Goal: Transaction & Acquisition: Purchase product/service

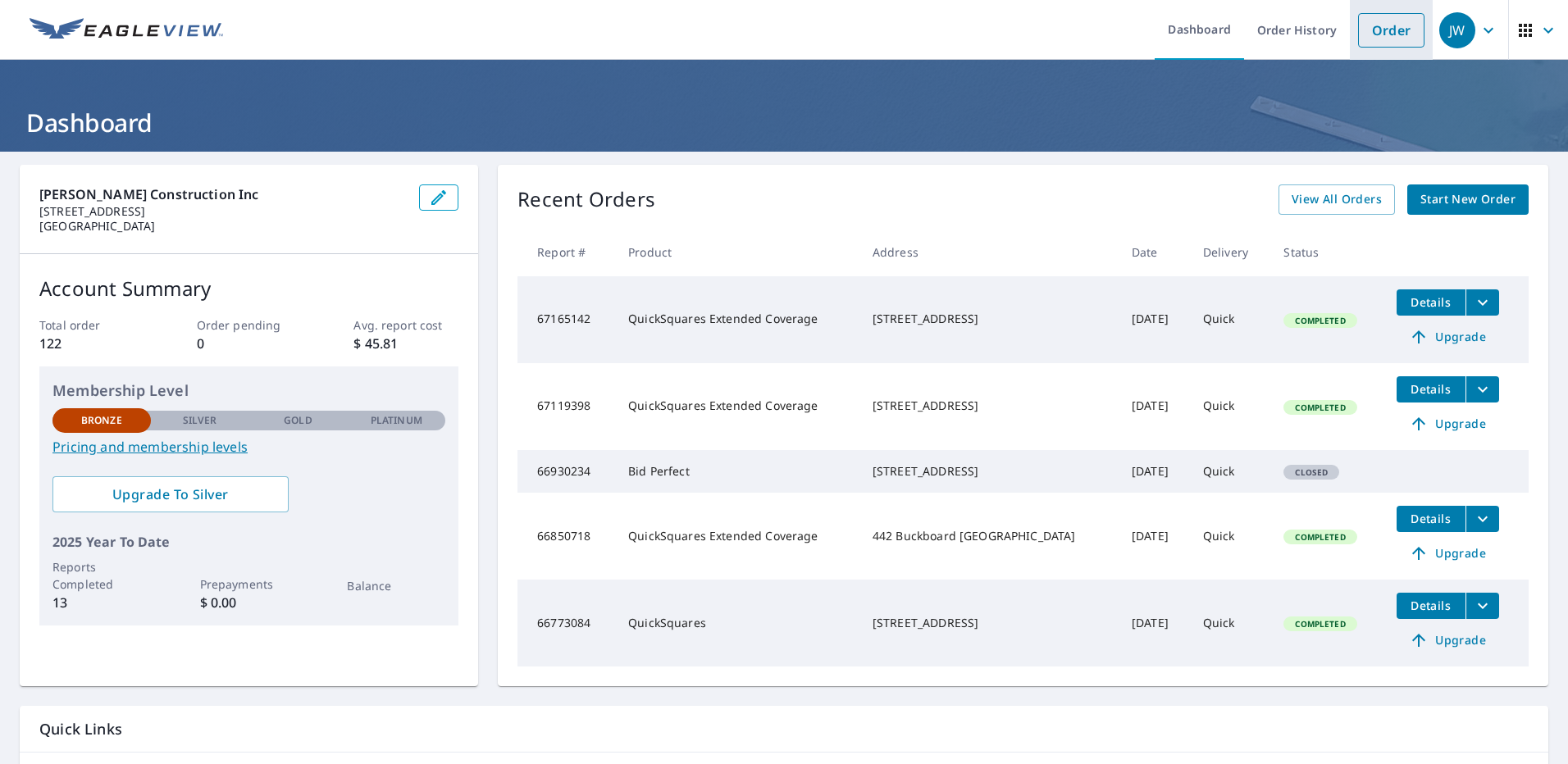
click at [1377, 28] on link "Order" at bounding box center [1391, 30] width 66 height 34
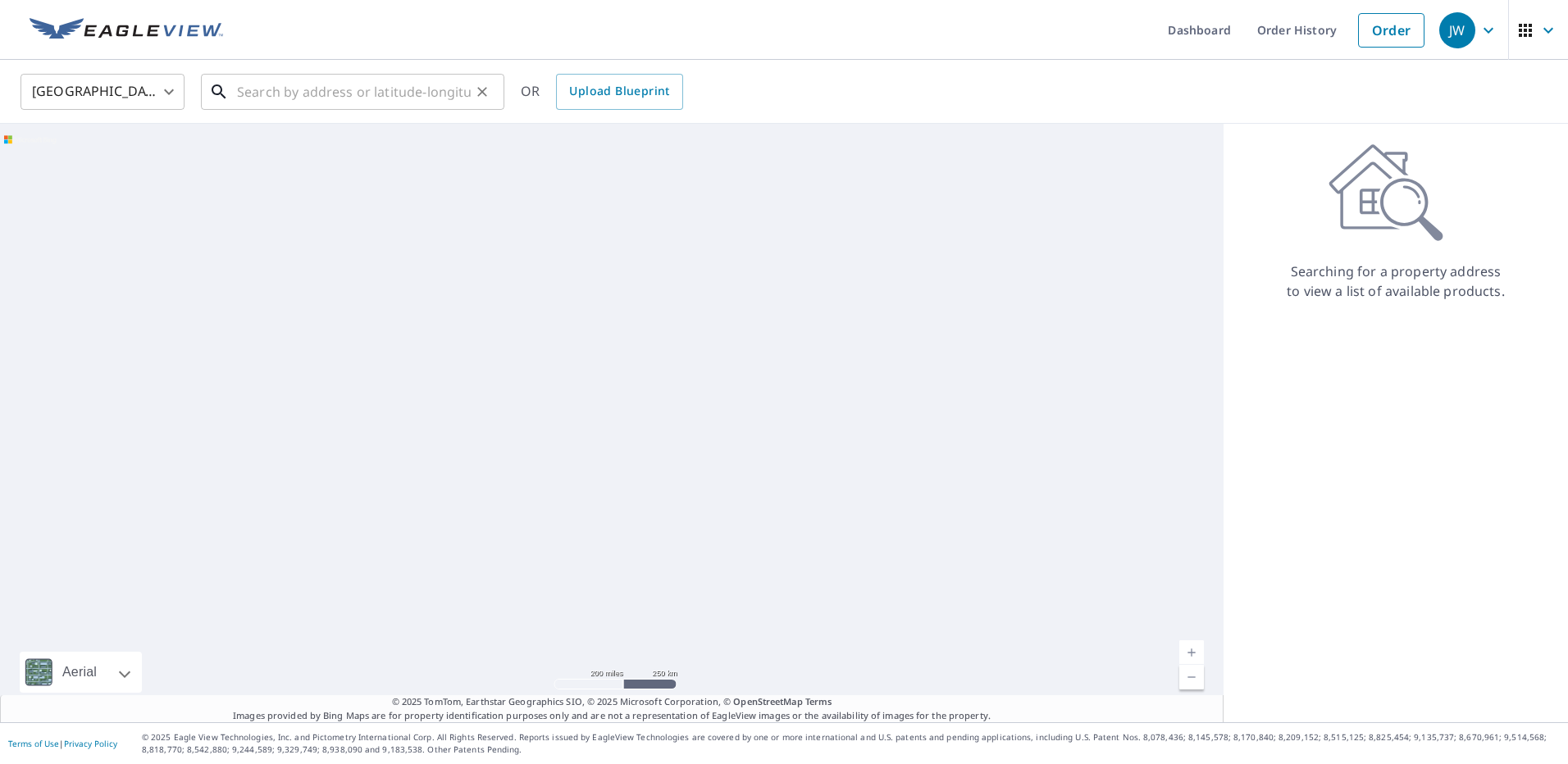
click at [247, 93] on input "text" at bounding box center [353, 91] width 233 height 46
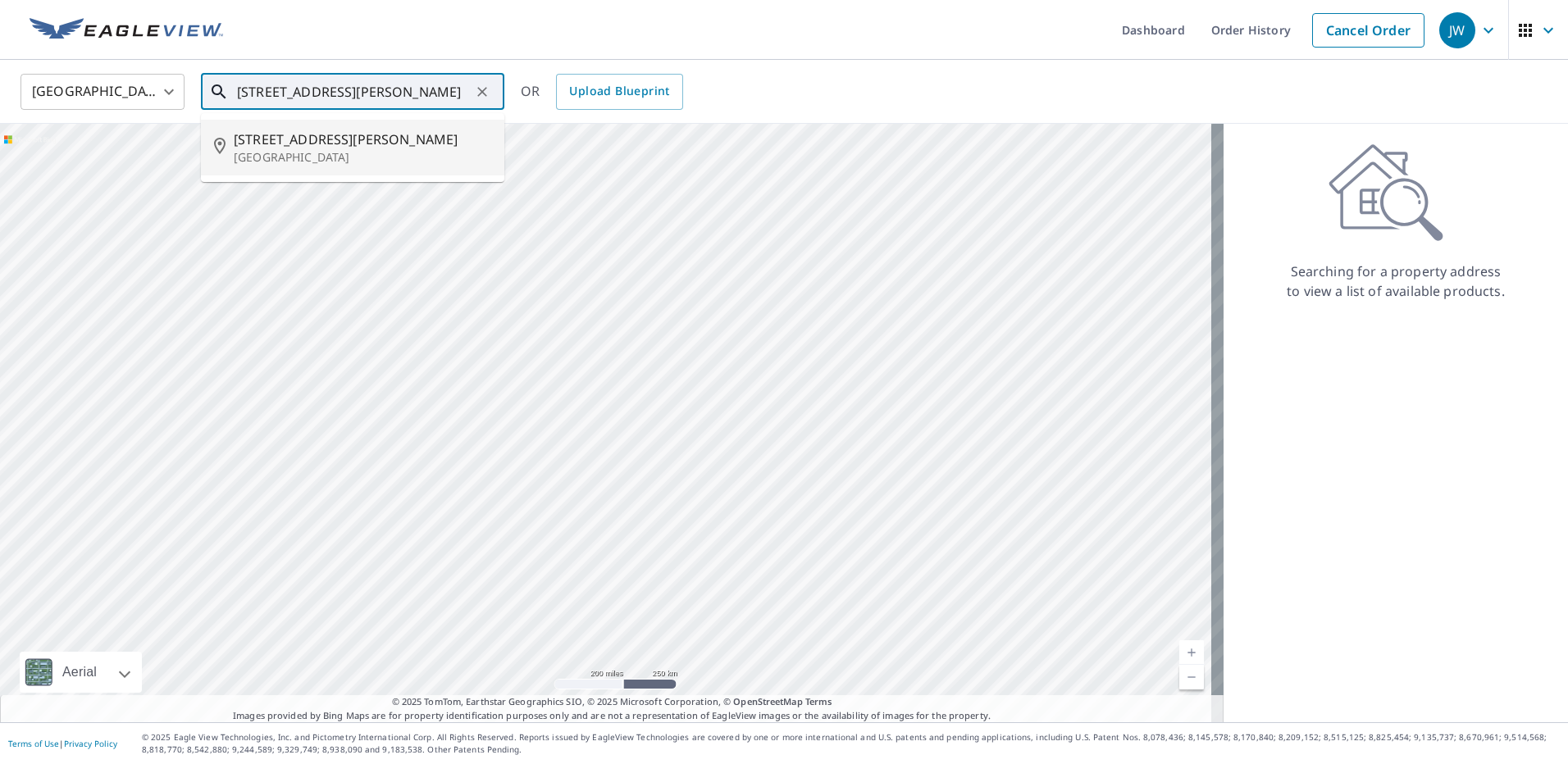
click at [290, 146] on span "[STREET_ADDRESS][PERSON_NAME]" at bounding box center [362, 140] width 258 height 20
type input "[STREET_ADDRESS][PERSON_NAME]"
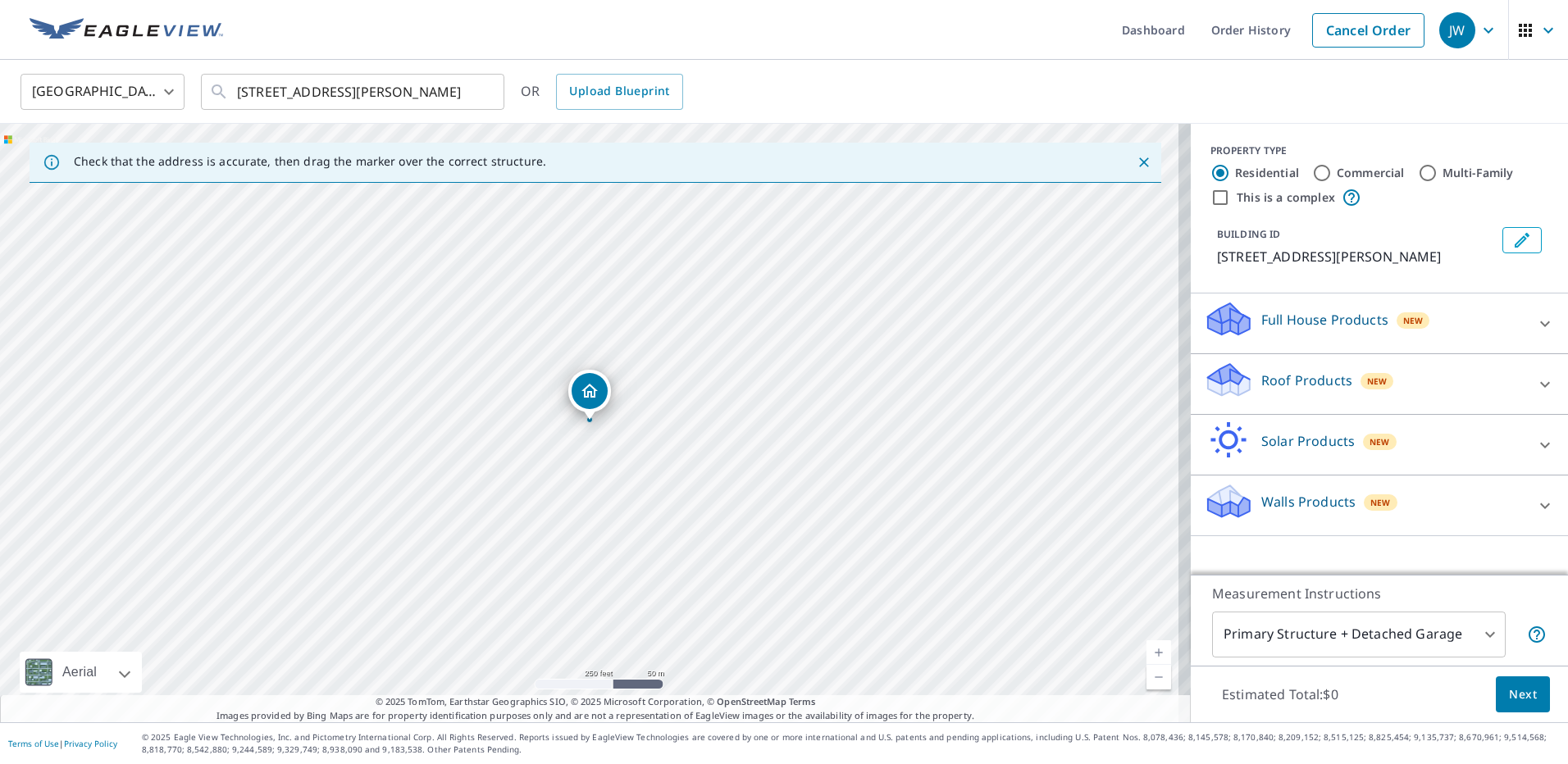
click at [1217, 385] on icon at bounding box center [1229, 374] width 42 height 21
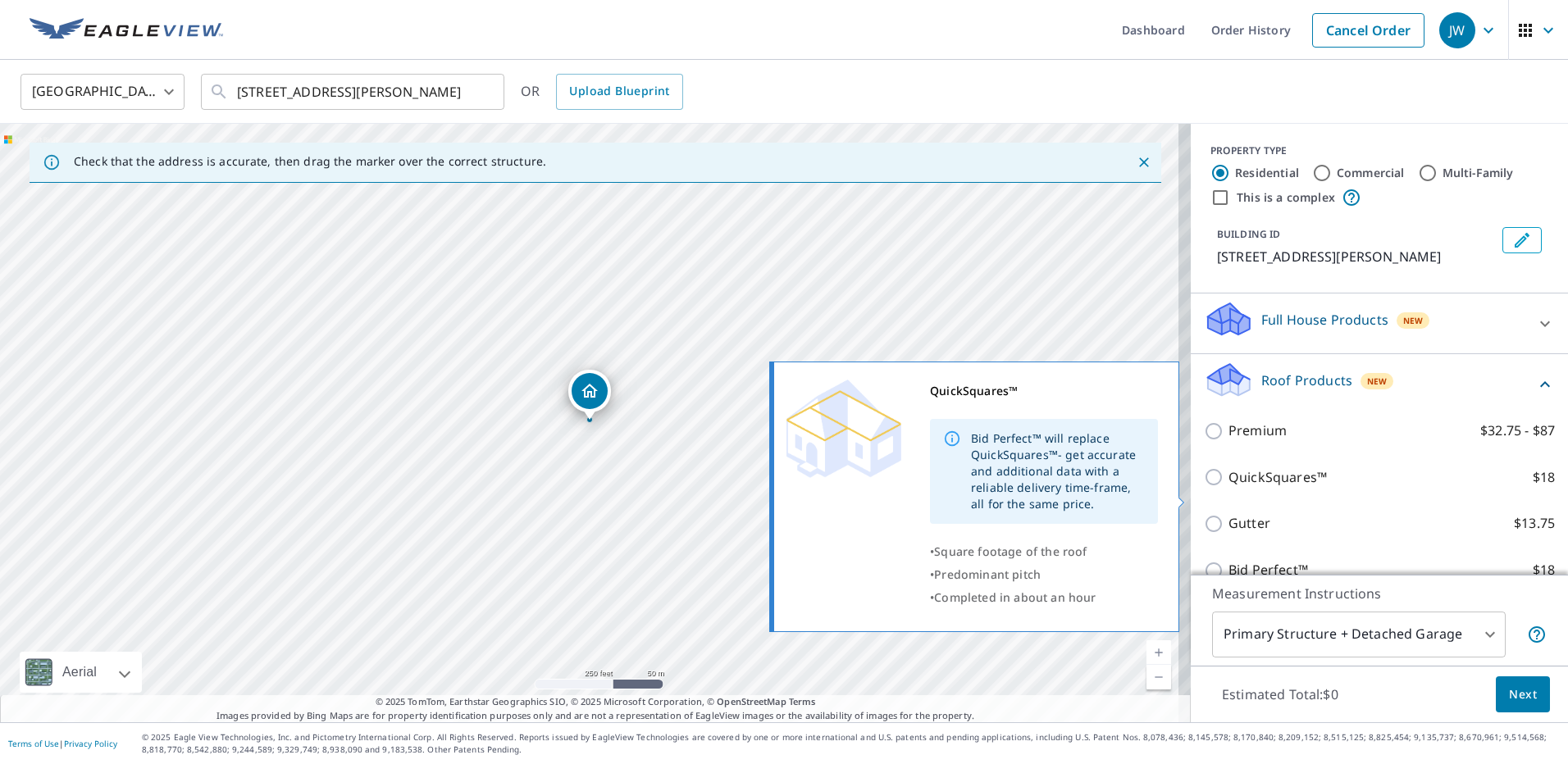
click at [1204, 487] on input "QuickSquares™ $18" at bounding box center [1216, 478] width 24 height 20
checkbox input "true"
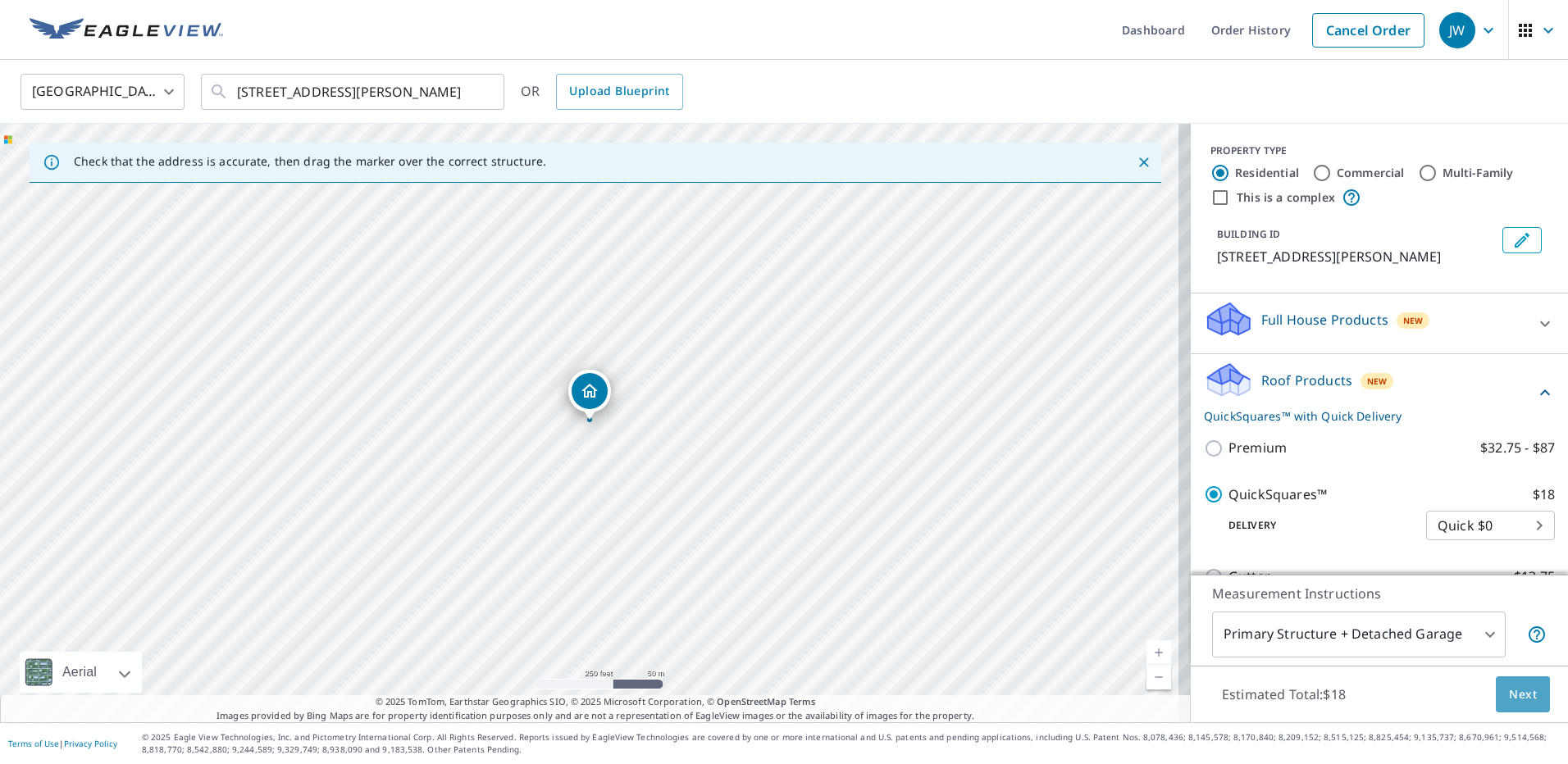
click at [1509, 692] on span "Next" at bounding box center [1522, 695] width 28 height 21
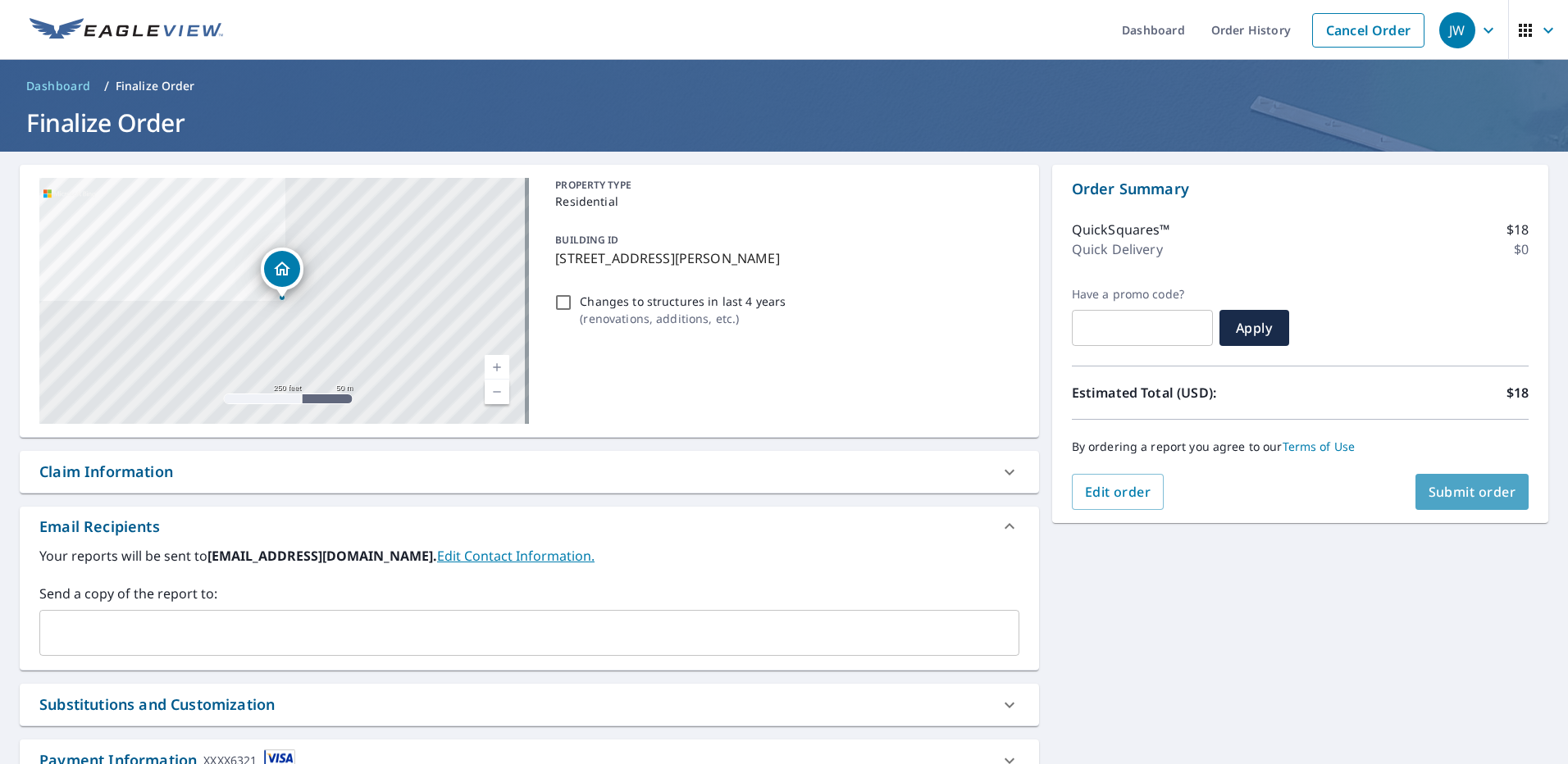
click at [1467, 482] on button "Submit order" at bounding box center [1472, 491] width 114 height 36
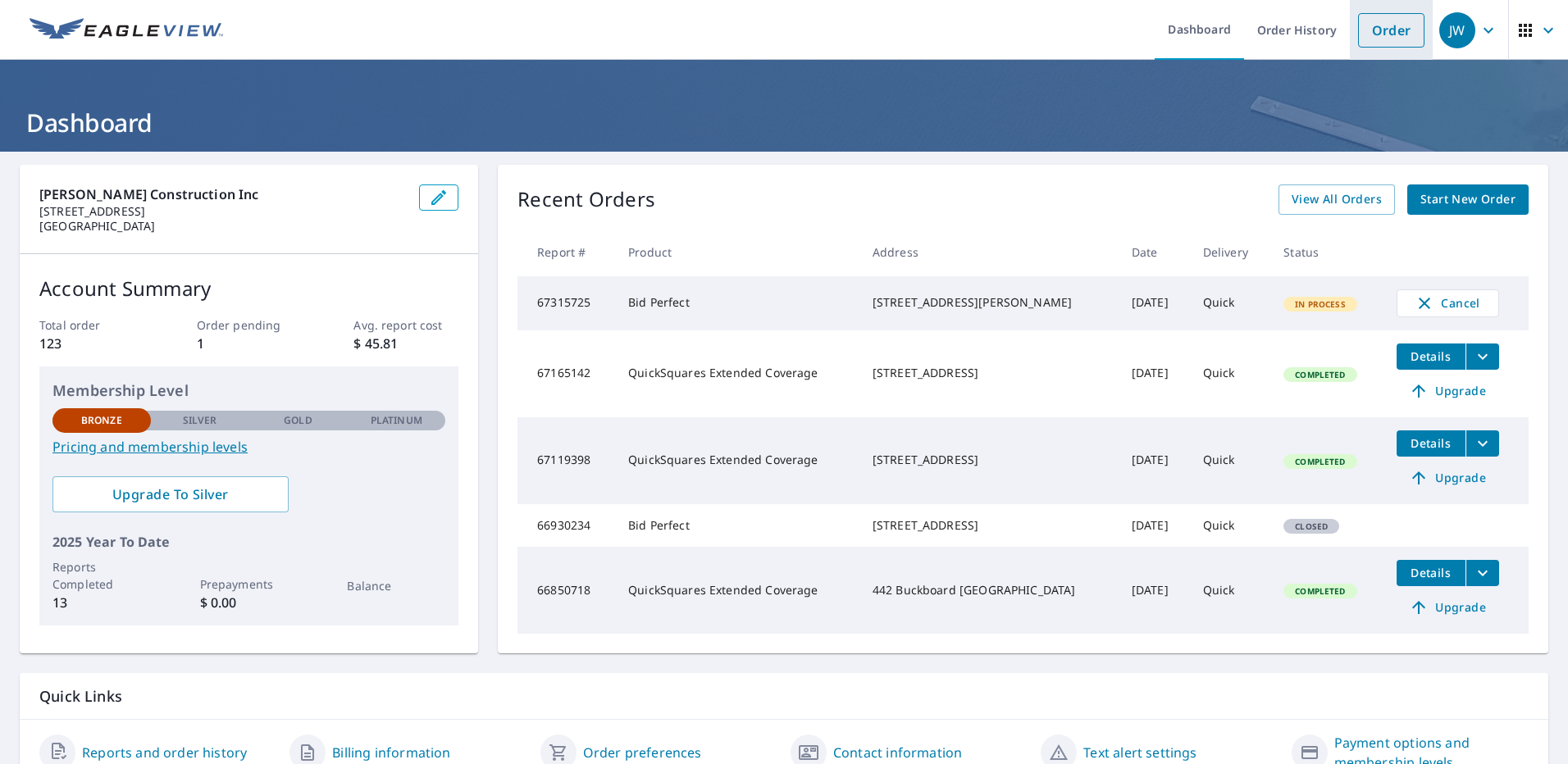
click at [1379, 27] on link "Order" at bounding box center [1391, 30] width 66 height 34
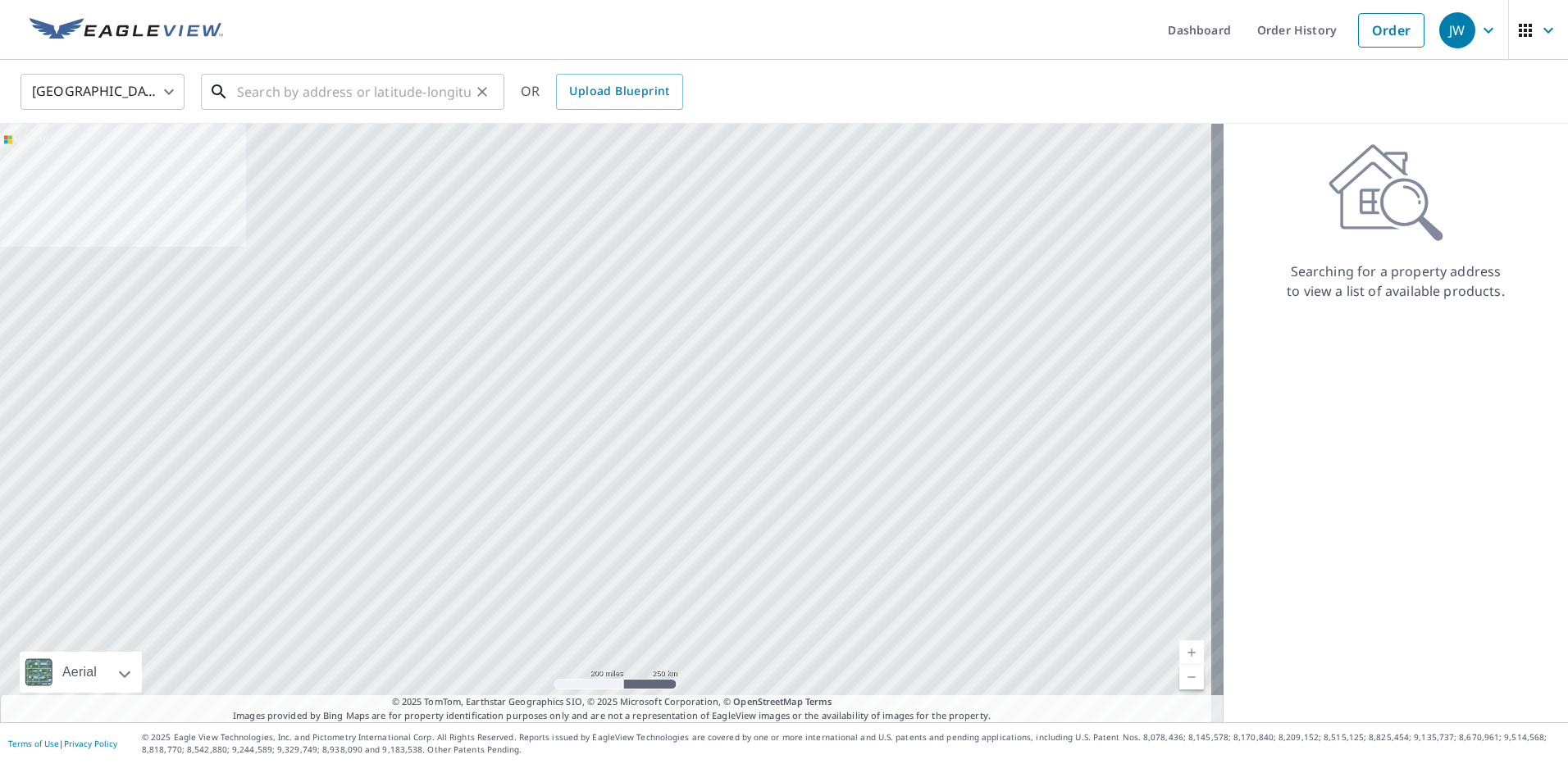
click at [241, 90] on input "text" at bounding box center [353, 91] width 233 height 46
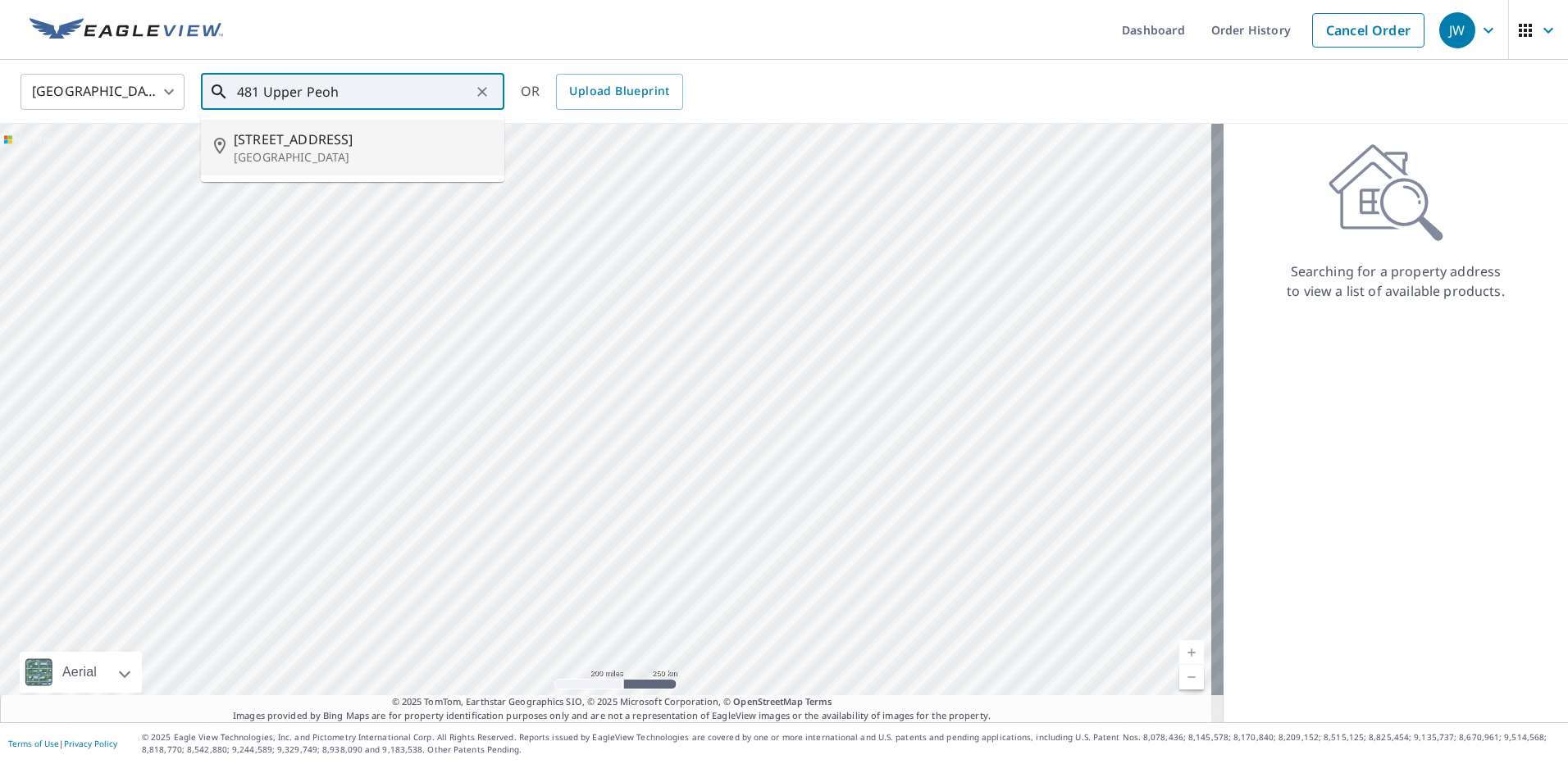
click at [320, 144] on span "481 Upper Peoh Point Rd" at bounding box center [362, 140] width 258 height 20
type input "481 Upper Peoh Point Rd Cle Elum, WA 98922"
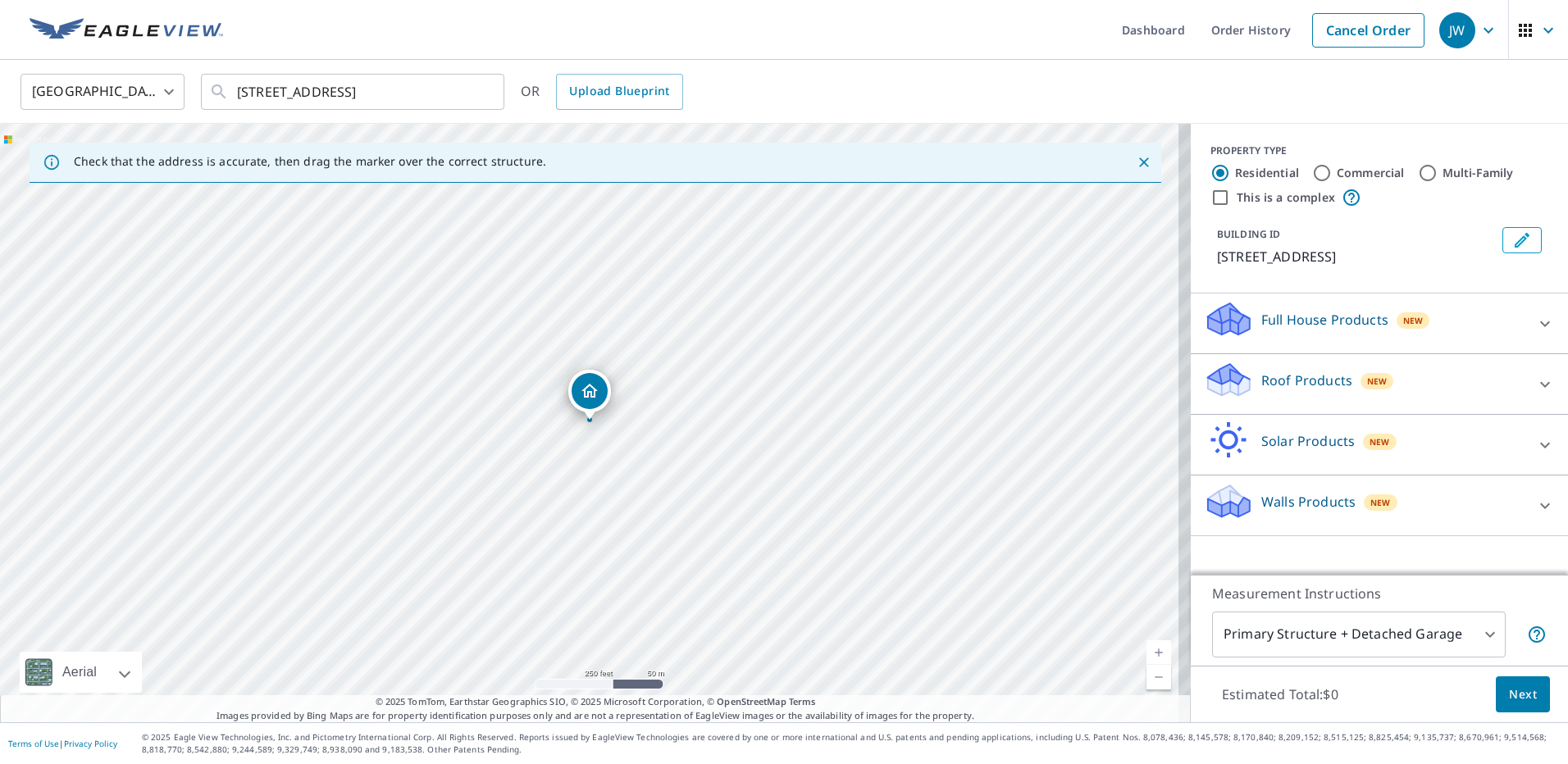
click at [1248, 402] on div "Roof Products New" at bounding box center [1365, 384] width 321 height 47
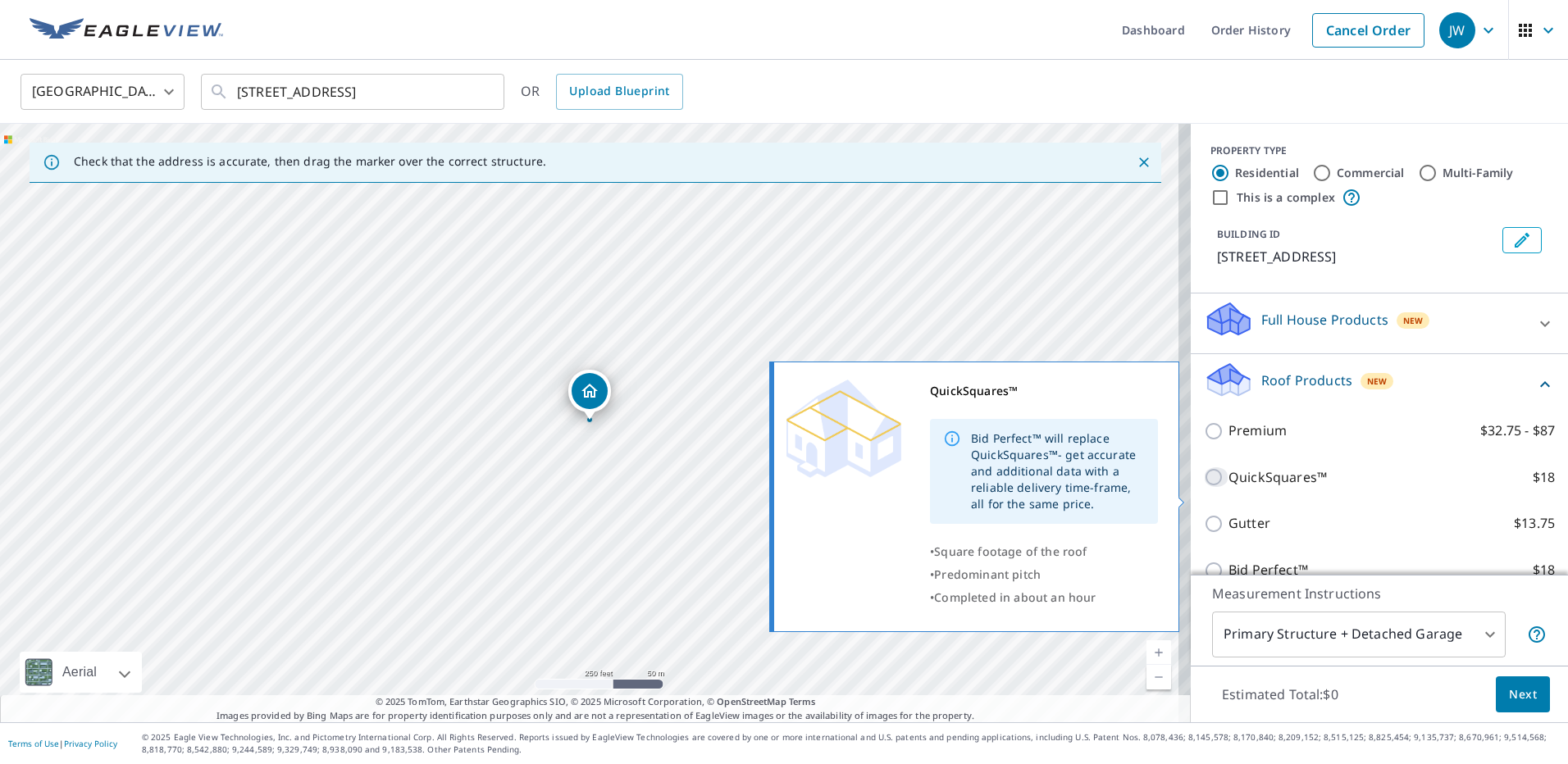
click at [1204, 487] on input "QuickSquares™ $18" at bounding box center [1216, 478] width 24 height 20
checkbox input "true"
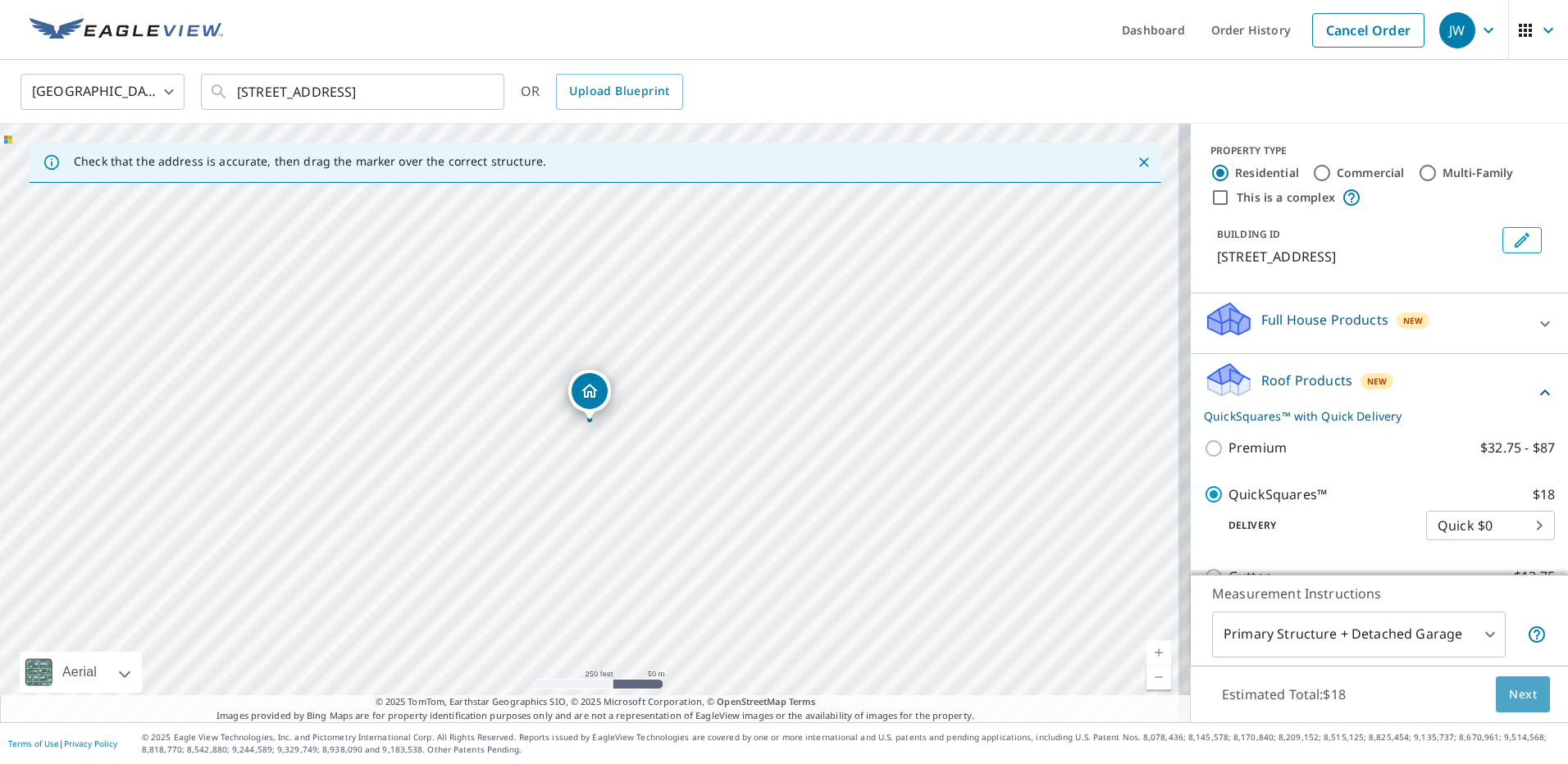
click at [1511, 689] on span "Next" at bounding box center [1522, 695] width 28 height 21
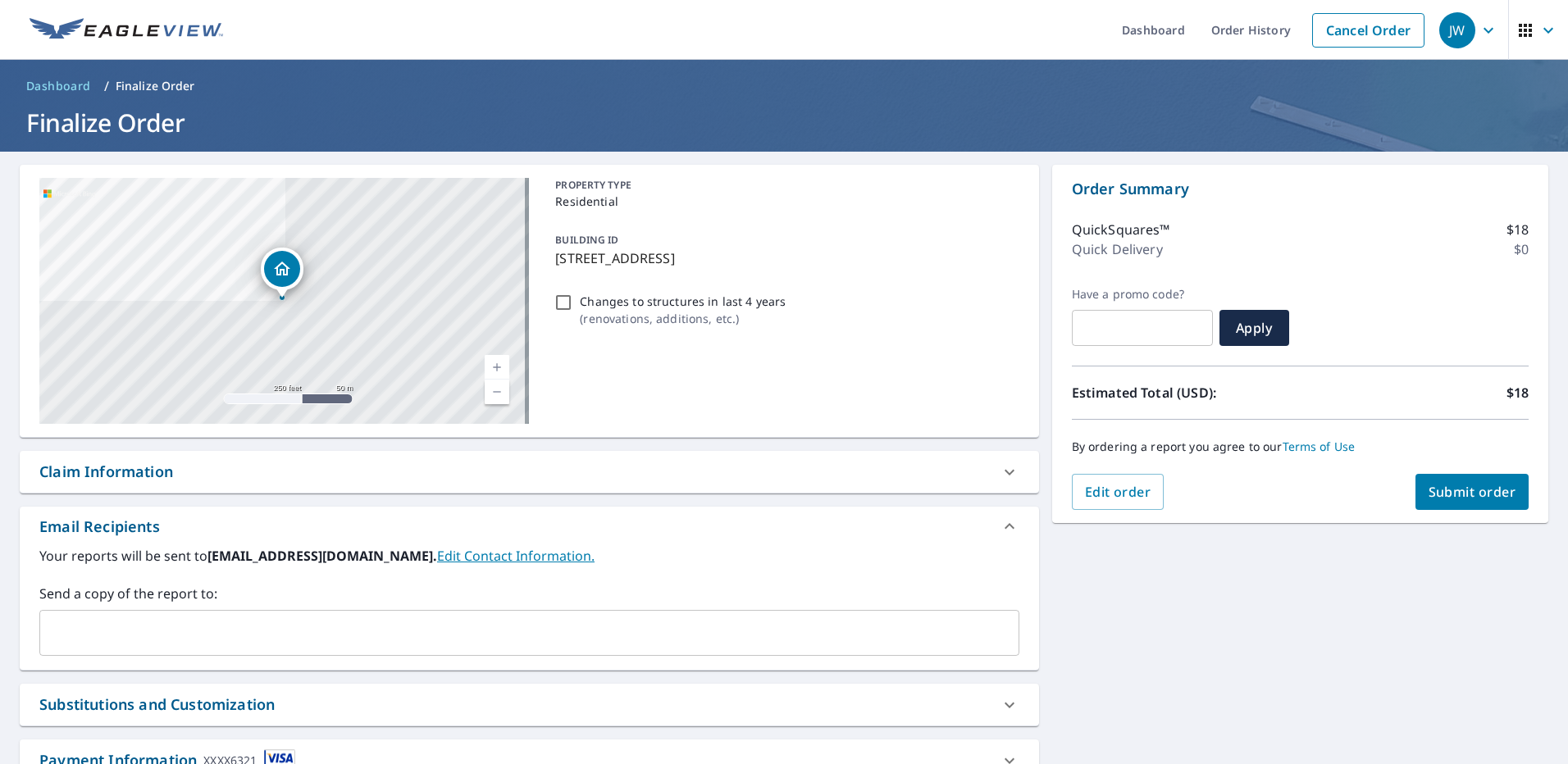
click at [1456, 491] on span "Submit order" at bounding box center [1472, 492] width 88 height 18
